Goal: Information Seeking & Learning: Learn about a topic

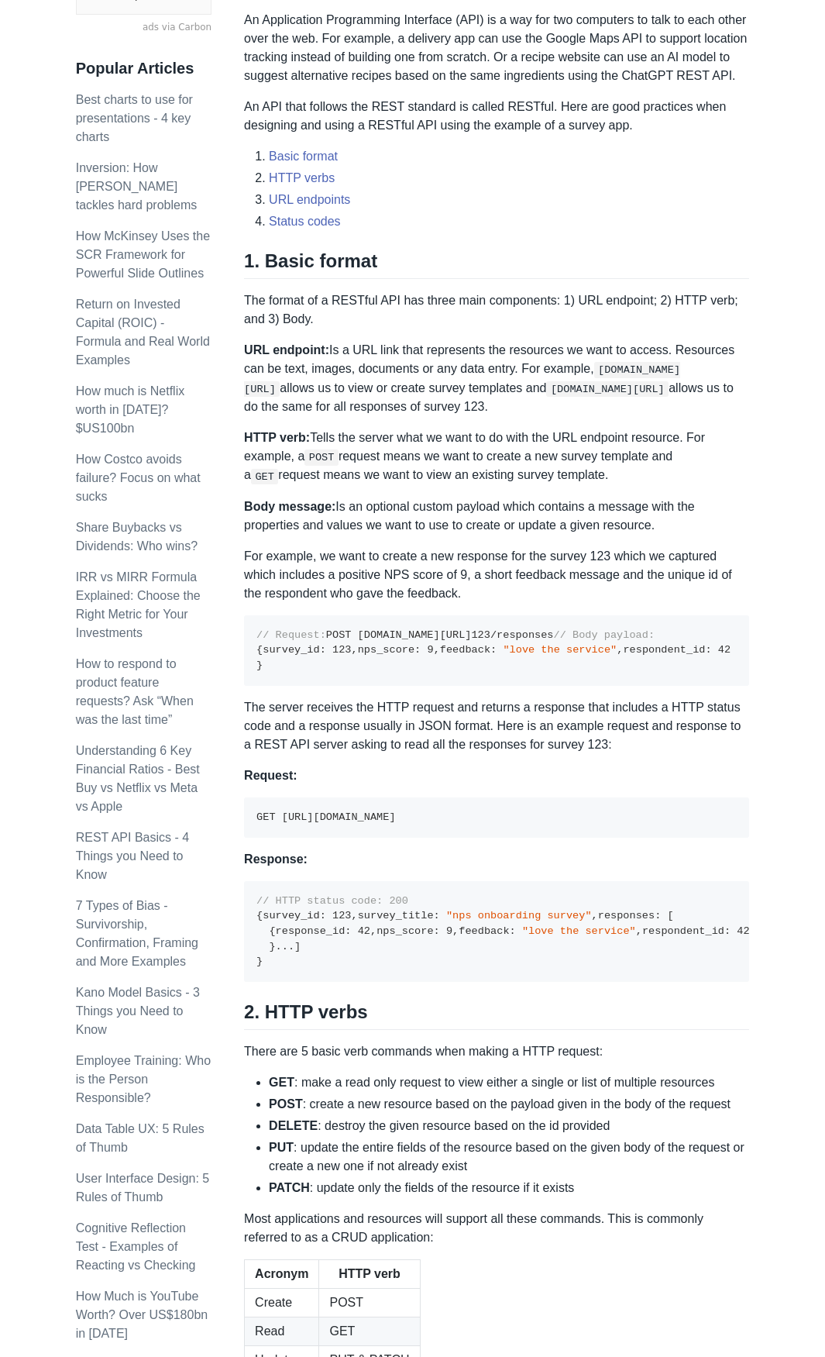
scroll to position [930, 0]
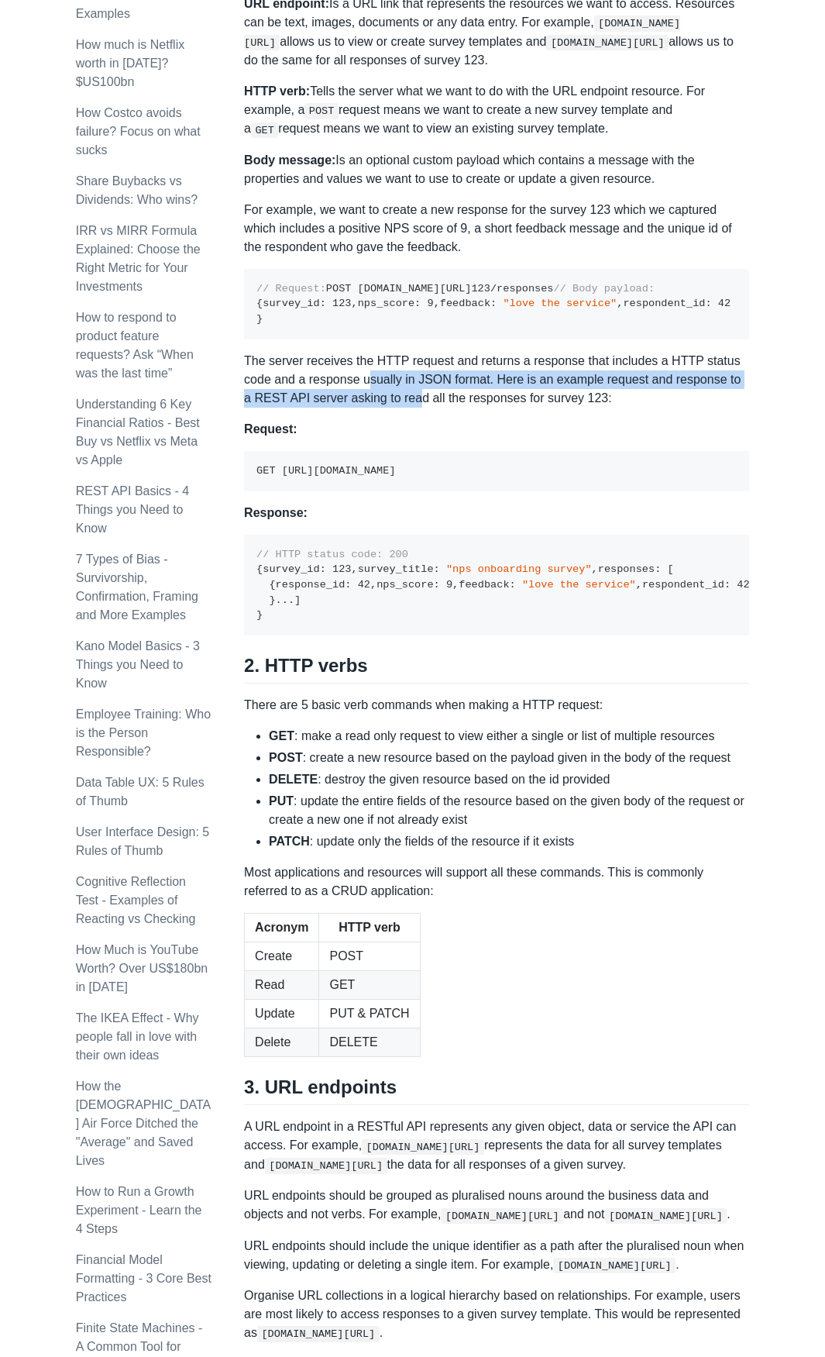
drag, startPoint x: 365, startPoint y: 478, endPoint x: 406, endPoint y: 494, distance: 44.2
click at [406, 408] on p "The server receives the HTTP request and returns a response that includes a HTT…" at bounding box center [496, 380] width 505 height 56
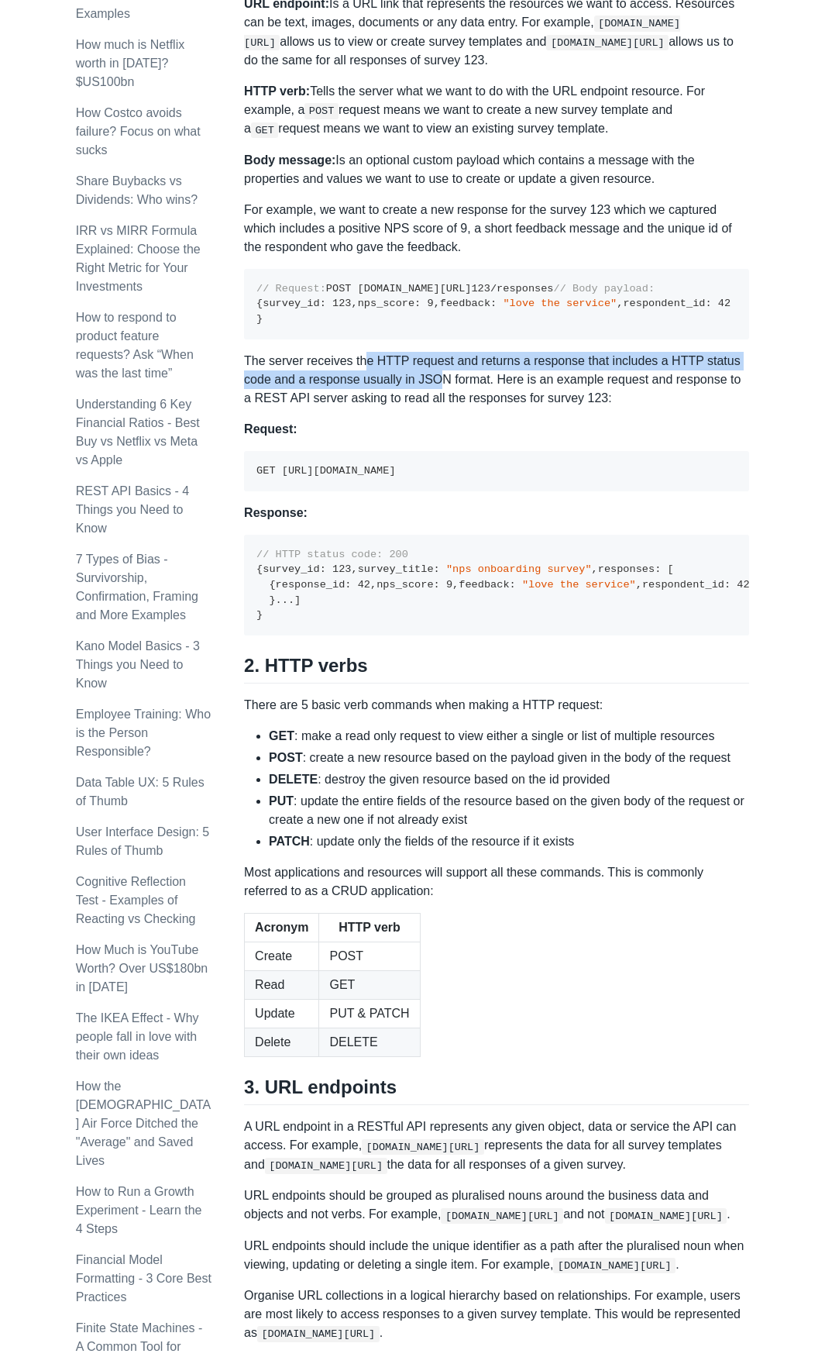
drag, startPoint x: 360, startPoint y: 458, endPoint x: 438, endPoint y: 485, distance: 82.8
click at [438, 408] on p "The server receives the HTTP request and returns a response that includes a HTT…" at bounding box center [496, 380] width 505 height 56
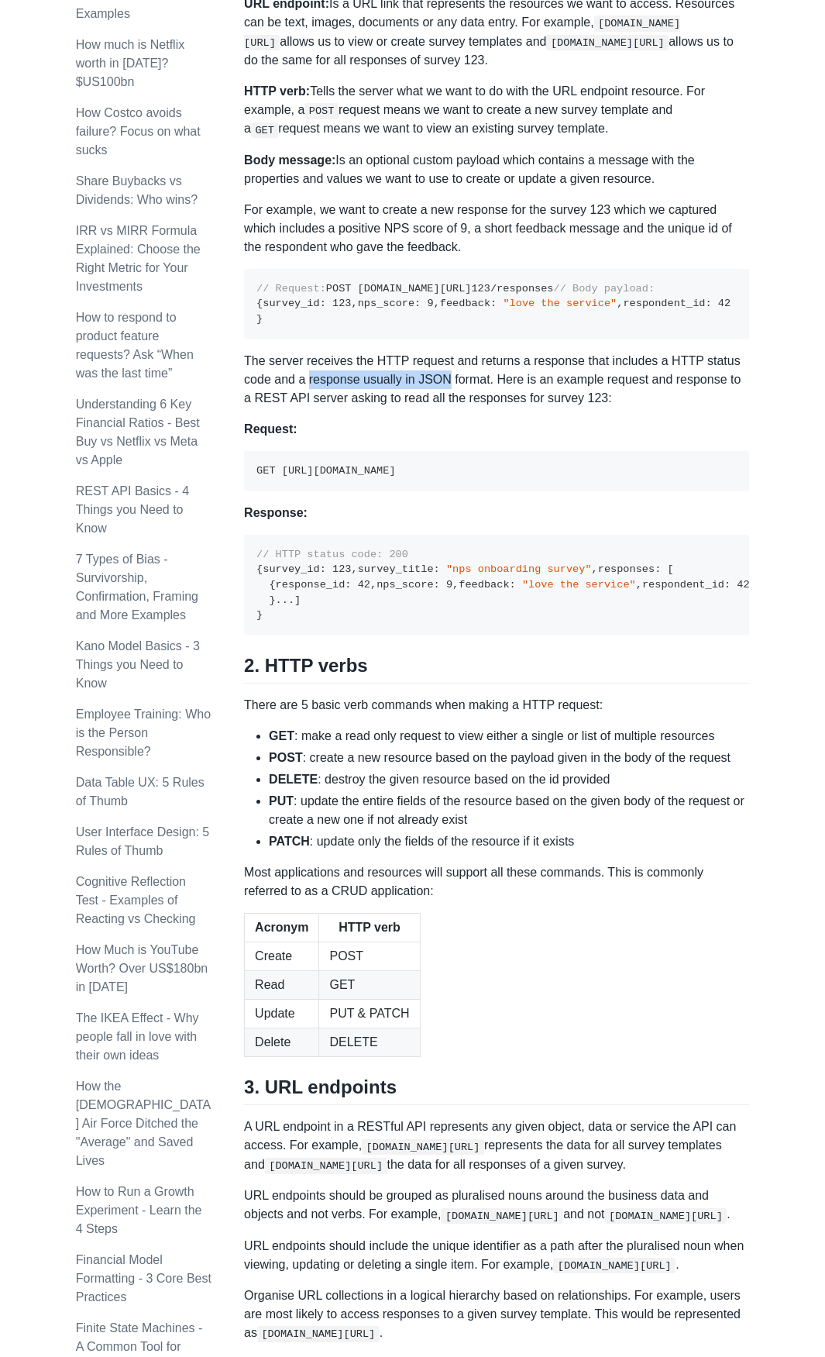
drag, startPoint x: 320, startPoint y: 487, endPoint x: 445, endPoint y: 487, distance: 124.7
click at [445, 408] on p "The server receives the HTTP request and returns a response that includes a HTT…" at bounding box center [496, 380] width 505 height 56
drag, startPoint x: 417, startPoint y: 473, endPoint x: 461, endPoint y: 493, distance: 48.2
click at [461, 408] on p "The server receives the HTTP request and returns a response that includes a HTT…" at bounding box center [496, 380] width 505 height 56
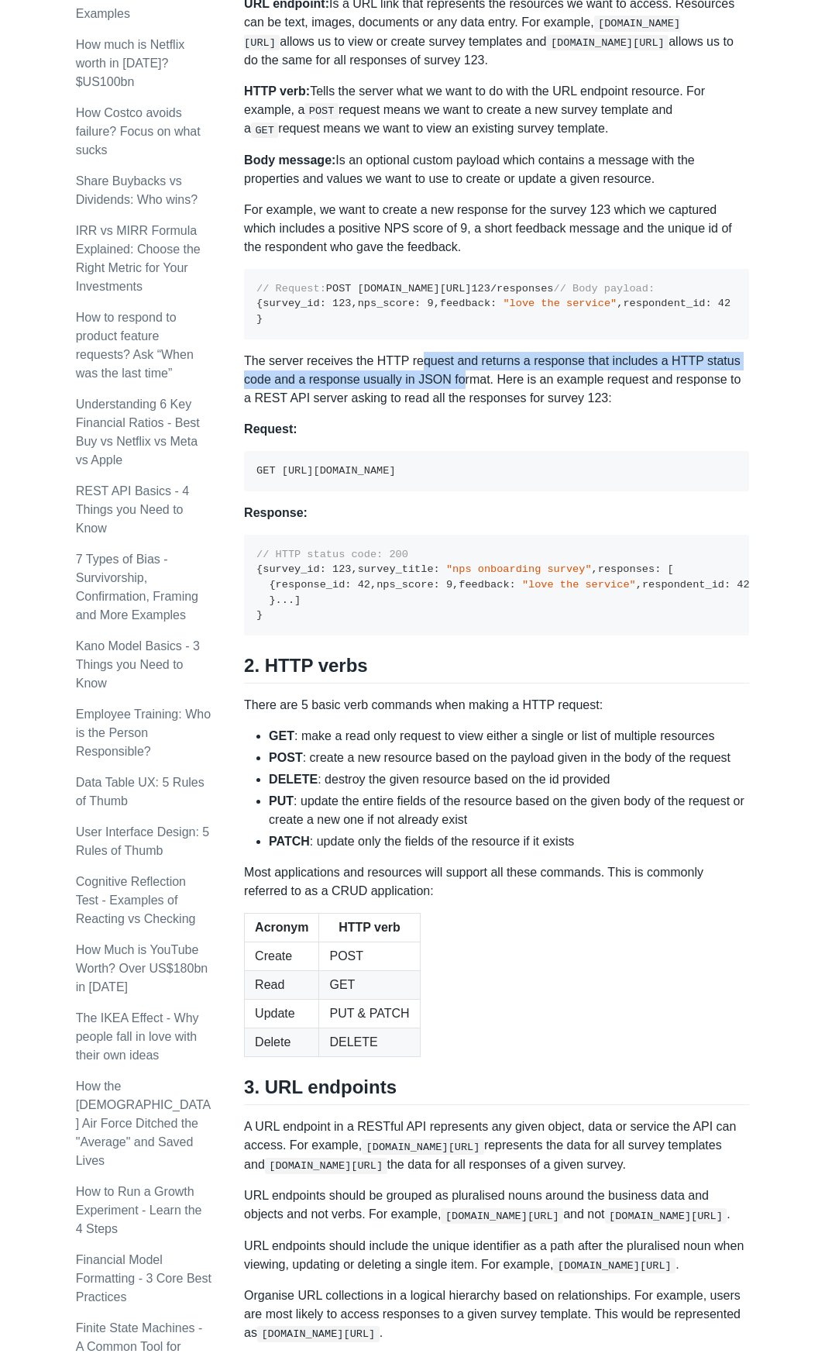
click at [461, 408] on p "The server receives the HTTP request and returns a response that includes a HTT…" at bounding box center [496, 380] width 505 height 56
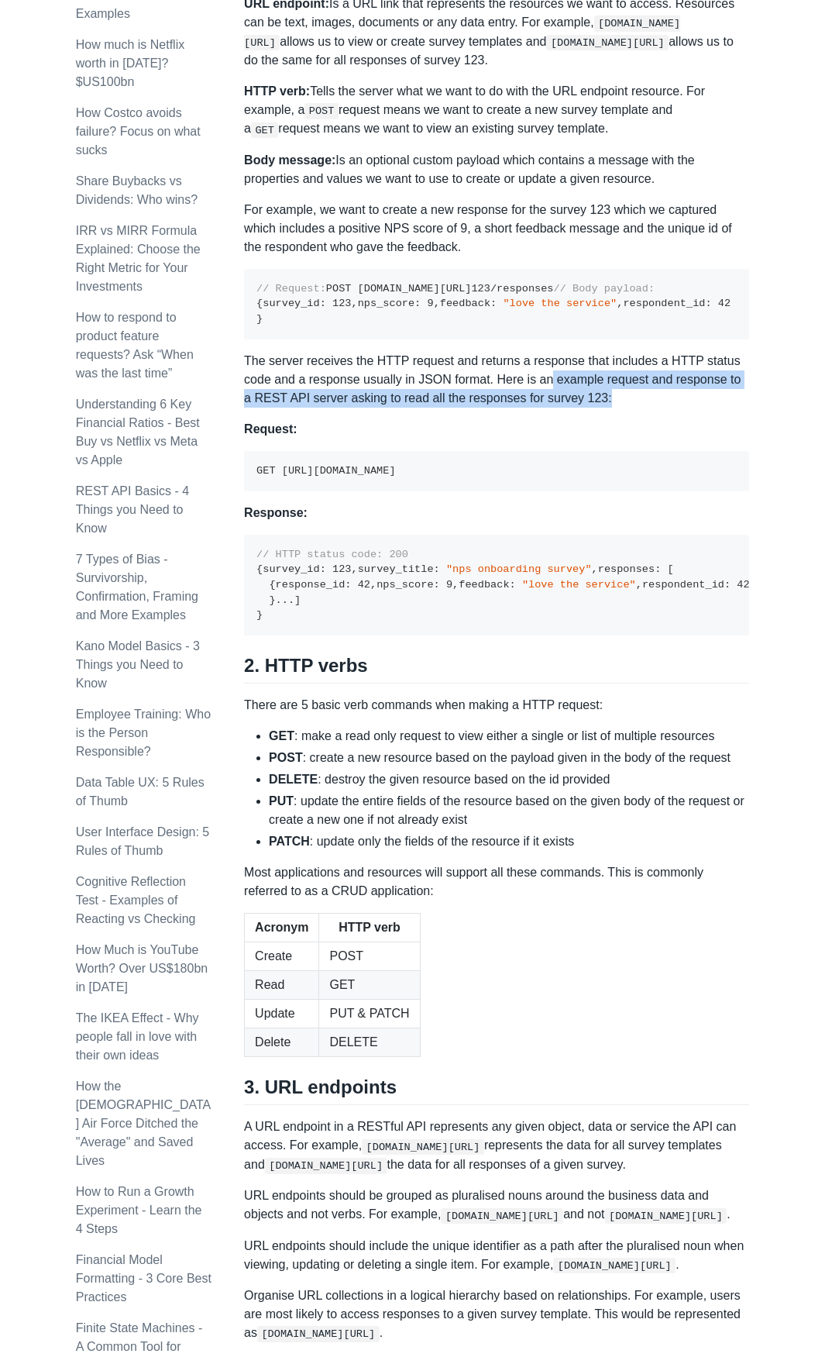
drag, startPoint x: 545, startPoint y: 476, endPoint x: 624, endPoint y: 497, distance: 81.5
click at [624, 408] on p "The server receives the HTTP request and returns a response that includes a HTT…" at bounding box center [496, 380] width 505 height 56
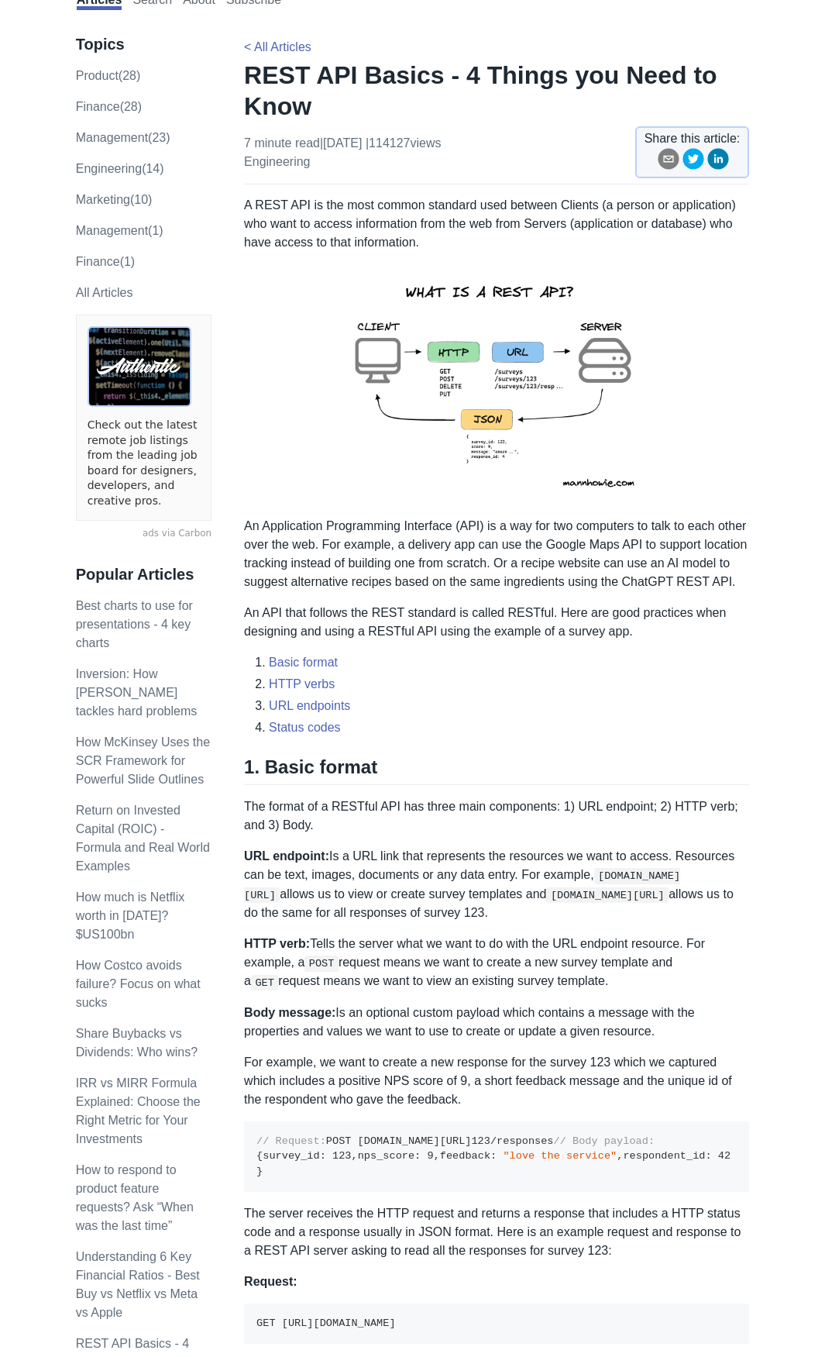
scroll to position [0, 0]
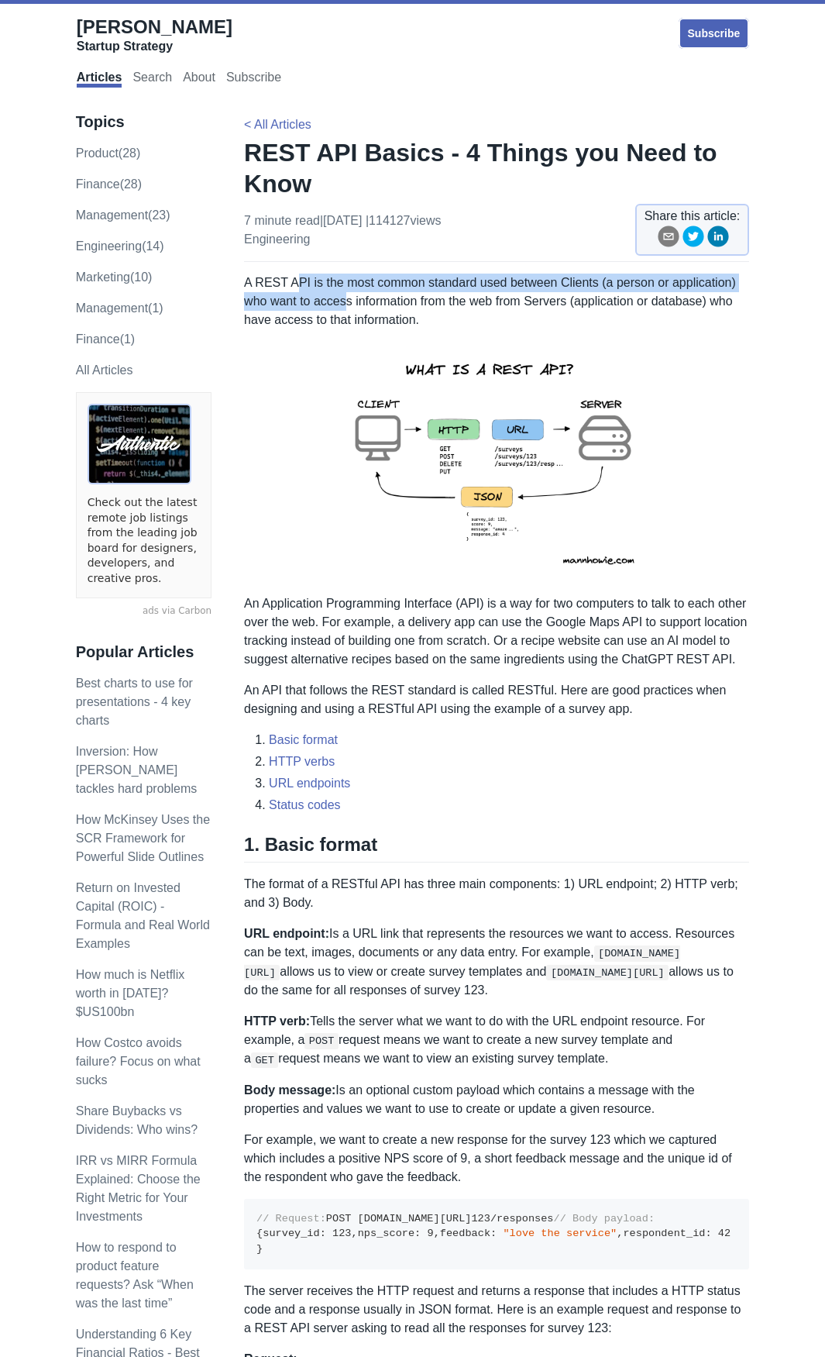
drag, startPoint x: 293, startPoint y: 287, endPoint x: 343, endPoint y: 308, distance: 54.2
click at [343, 308] on p "A REST API is the most common standard used between Clients (a person or applic…" at bounding box center [496, 301] width 505 height 56
